Goal: Download file/media

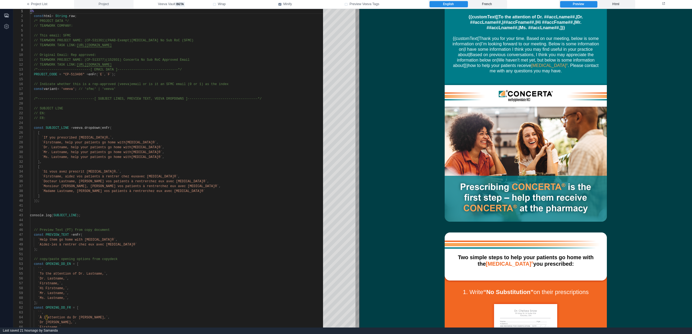
click at [106, 5] on span "Project" at bounding box center [104, 4] width 10 height 5
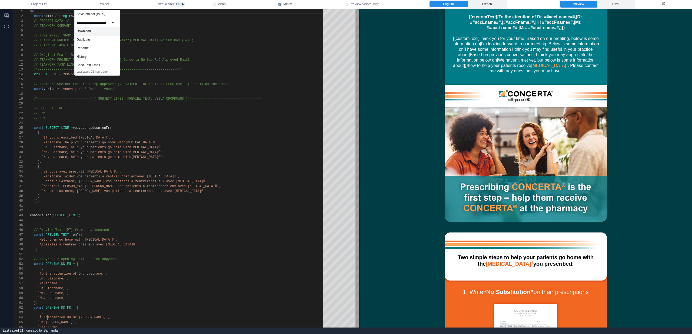
click at [90, 33] on div "Download" at bounding box center [97, 31] width 45 height 9
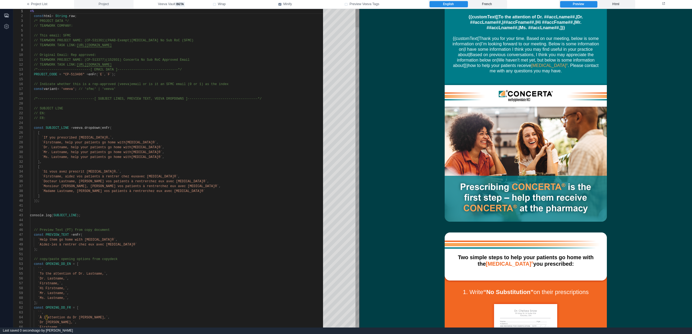
click at [103, 5] on span "Project" at bounding box center [104, 4] width 10 height 5
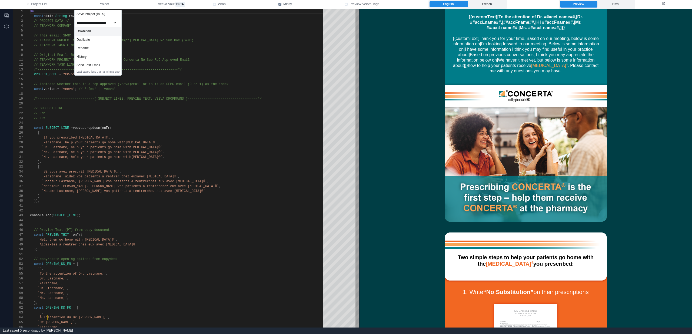
click at [90, 32] on div "Download" at bounding box center [98, 31] width 47 height 9
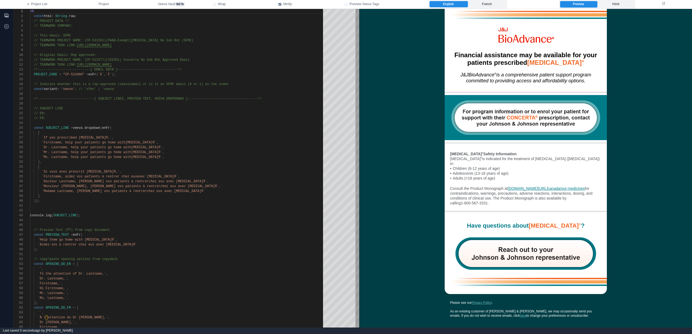
scroll to position [620, 0]
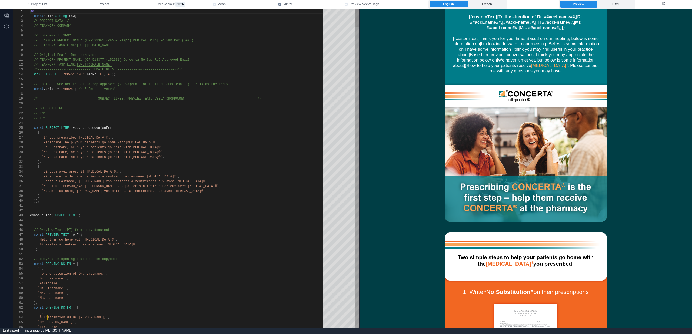
scroll to position [34, 94]
click at [112, 47] on span "[URL][DOMAIN_NAME]" at bounding box center [94, 46] width 35 height 4
type textarea "*"
